Goal: Check status: Check status

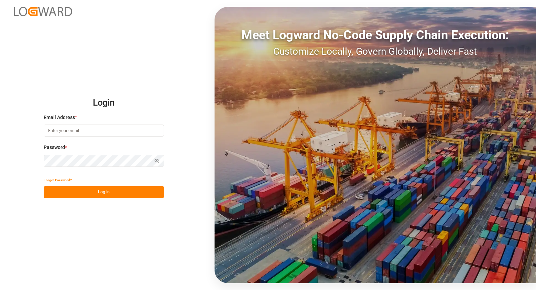
click at [143, 129] on input at bounding box center [104, 131] width 120 height 12
type input "[PERSON_NAME][EMAIL_ADDRESS][PERSON_NAME][DOMAIN_NAME]"
click at [120, 196] on button "Log In" at bounding box center [104, 192] width 120 height 12
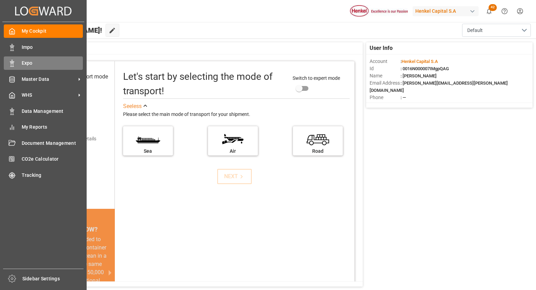
click at [11, 60] on div at bounding box center [10, 63] width 12 height 7
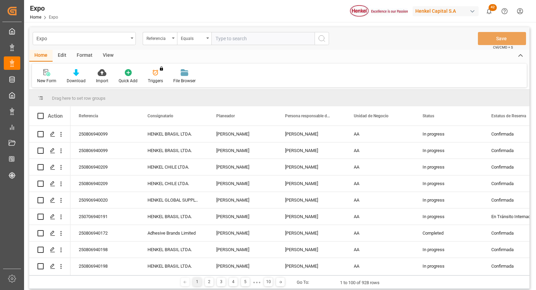
click at [243, 34] on input "text" at bounding box center [263, 38] width 103 height 13
type input "250706940165"
click at [321, 38] on icon "search button" at bounding box center [322, 38] width 8 height 8
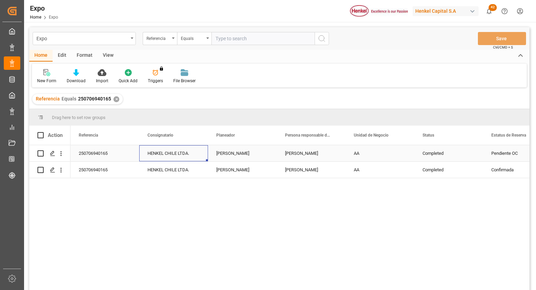
click at [152, 152] on div "HENKEL CHILE LTDA." at bounding box center [173, 153] width 69 height 16
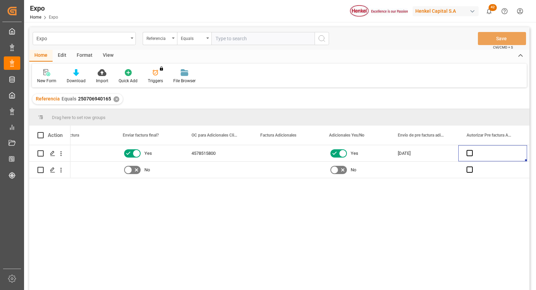
click at [115, 99] on div "✕" at bounding box center [117, 99] width 6 height 6
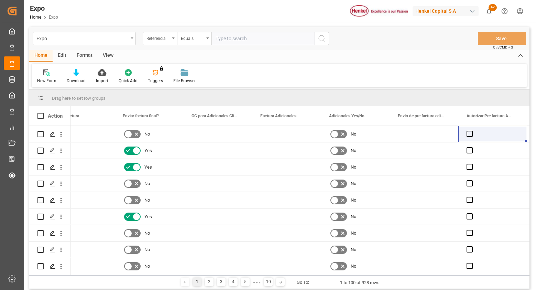
click at [231, 38] on input "text" at bounding box center [263, 38] width 103 height 13
paste input "250606940057"
type input "250606940057"
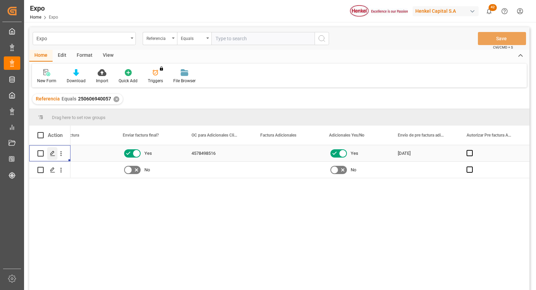
click at [50, 151] on icon "Press SPACE to select this row." at bounding box center [53, 154] width 6 height 6
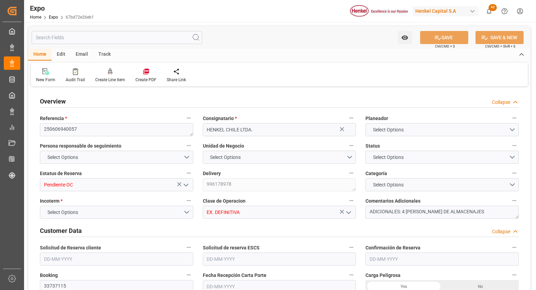
type input "10260"
type input "10765.44"
type input "18"
type input "9946714"
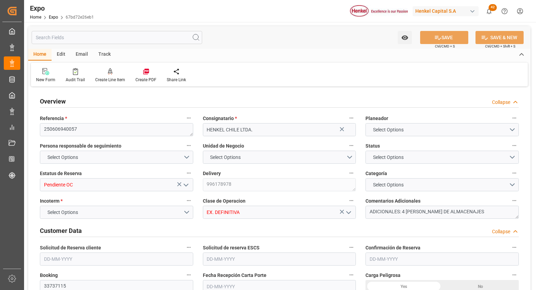
type input "9946714"
type input "MXZLO"
type input "CLSAI"
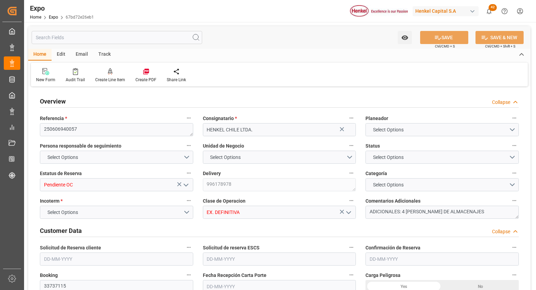
type input "9946714"
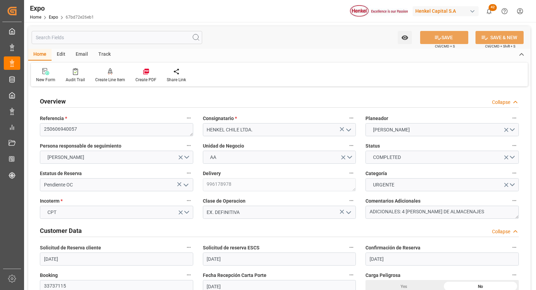
type input "[DATE]"
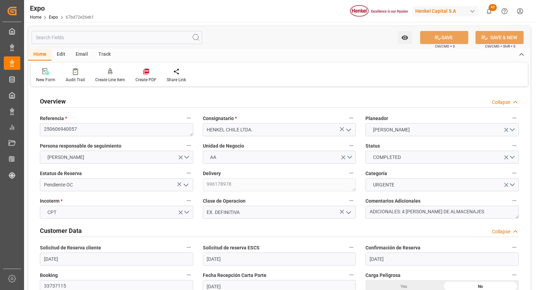
type input "[DATE]"
type input "[DATE] 00:00"
type input "[DATE]"
type input "[DATE] 17:32"
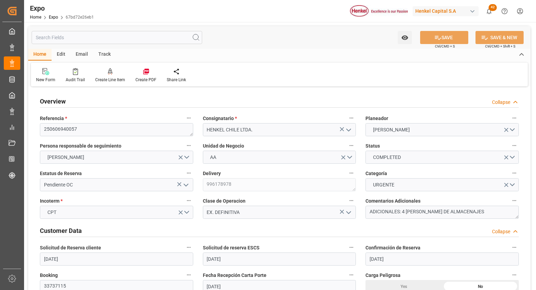
type input "[DATE]"
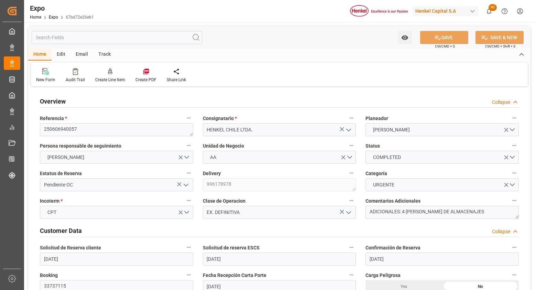
type input "[DATE] 21:00"
type input "[DATE] 00:00"
type input "[DATE]"
type input "[DATE] 03:12"
type input "[DATE] 23:00"
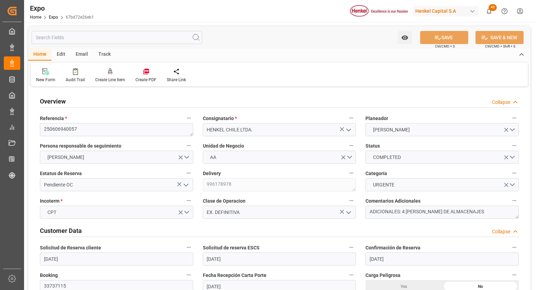
type input "[DATE] 00:00"
type input "[DATE]"
type input "[DATE] 12:54"
type input "[DATE] 20:56"
type input "[DATE] 17:24"
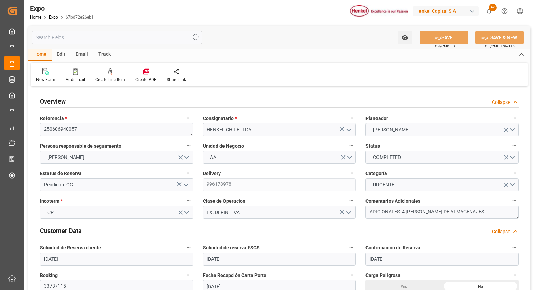
type input "[DATE] 13:16"
type input "[DATE] 22:00"
type input "[DATE] 03:59"
type input "[DATE] 23:00"
type input "[DATE] 12:53"
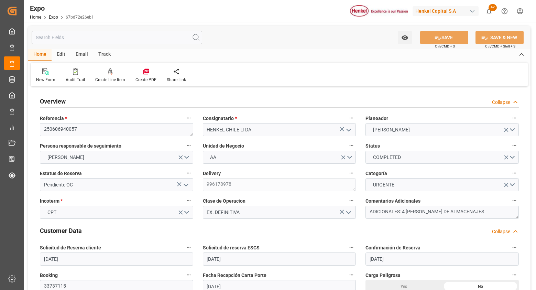
type input "[DATE] 11:32"
type input "[DATE] 22:21"
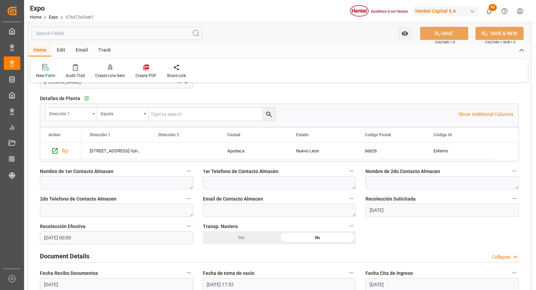
scroll to position [523, 0]
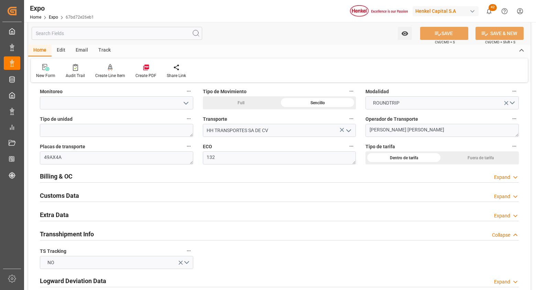
scroll to position [1115, 0]
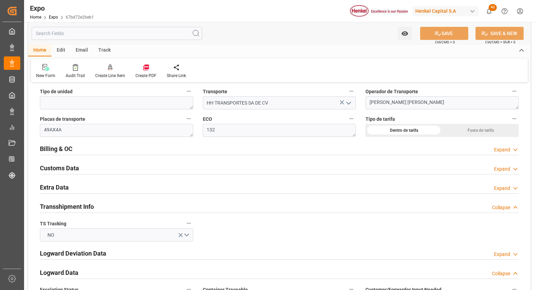
click at [516, 149] on icon at bounding box center [515, 149] width 7 height 7
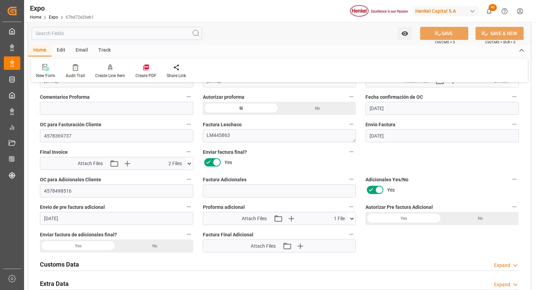
scroll to position [1225, 0]
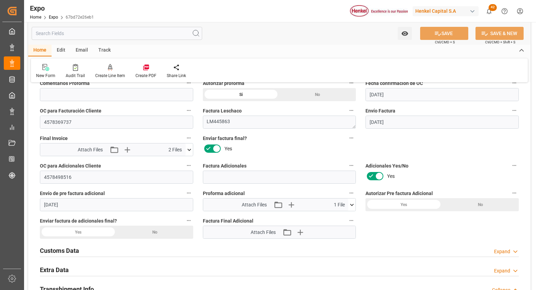
click at [456, 137] on div "Overview Collapse Referencia * 250606940057 Consignatario * [PERSON_NAME] CHILE…" at bounding box center [279, 280] width 503 height 2832
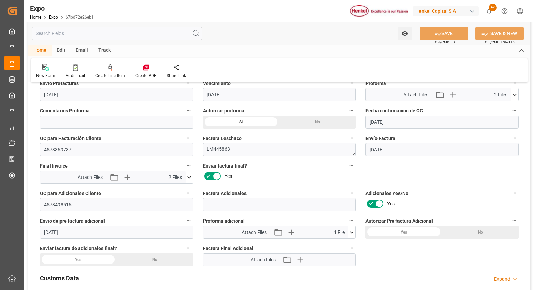
scroll to position [1184, 0]
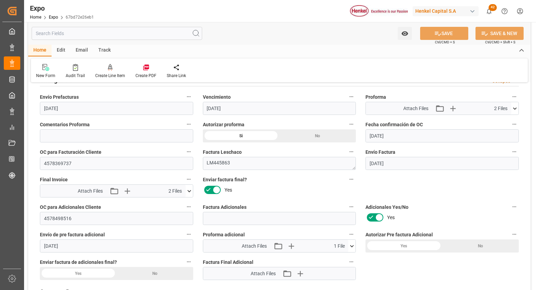
click at [398, 243] on div "Yes" at bounding box center [404, 245] width 77 height 13
click at [435, 34] on icon at bounding box center [438, 34] width 6 height 4
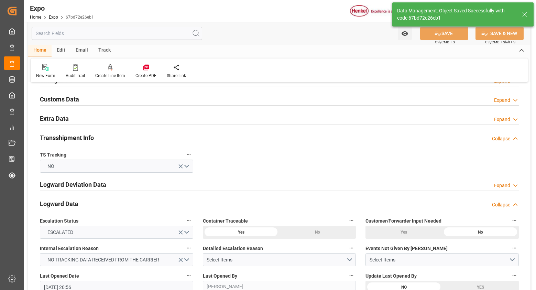
type textarea "[PERSON_NAME]"
type input "[DATE] 23:49"
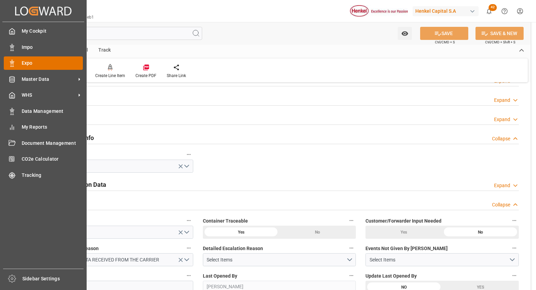
click at [20, 61] on div "Expo Expo" at bounding box center [43, 62] width 79 height 13
